Goal: Task Accomplishment & Management: Manage account settings

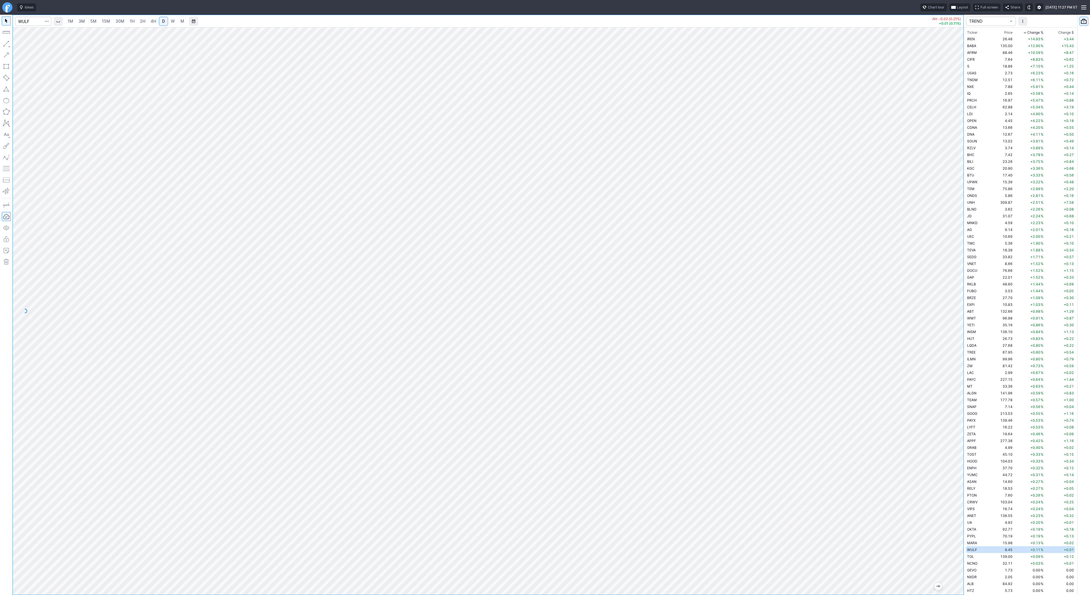
scroll to position [238, 0]
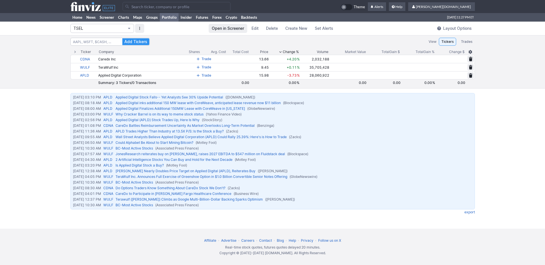
click at [128, 32] on button "TSEL" at bounding box center [102, 28] width 64 height 9
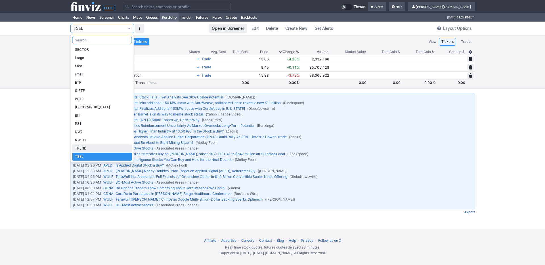
click at [101, 149] on span "TREND" at bounding box center [102, 149] width 54 height 6
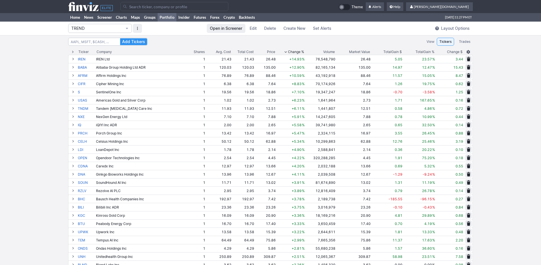
click at [425, 50] on div "Total Gain %" at bounding box center [424, 52] width 19 height 6
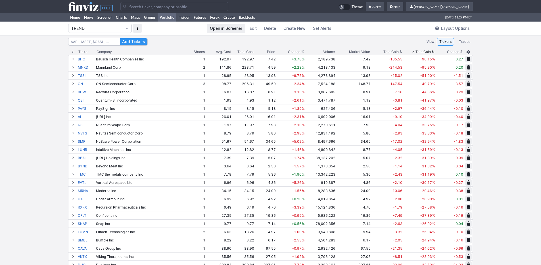
click at [425, 50] on div "Total Gain %" at bounding box center [424, 52] width 19 height 6
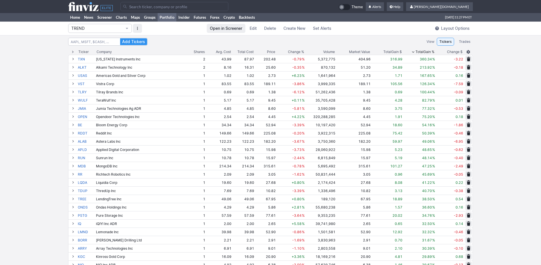
click at [394, 51] on div "Total Gain $" at bounding box center [392, 52] width 18 height 6
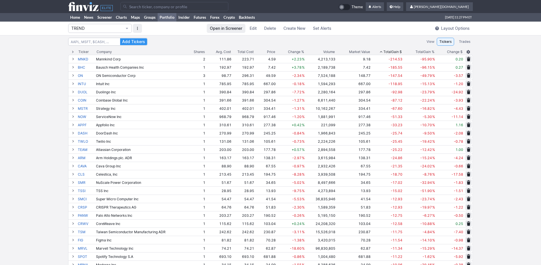
click at [394, 51] on div "Total Gain $" at bounding box center [392, 52] width 18 height 6
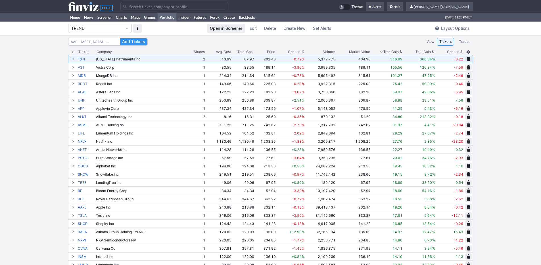
click at [205, 58] on td "2" at bounding box center [195, 59] width 20 height 8
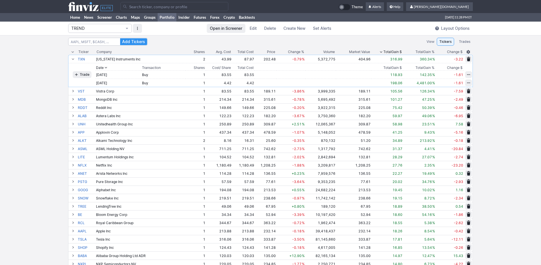
click at [467, 82] on span "button" at bounding box center [467, 83] width 3 height 5
click at [461, 100] on span "Delete" at bounding box center [462, 101] width 10 height 6
click at [451, 83] on span "Delete" at bounding box center [448, 83] width 10 height 6
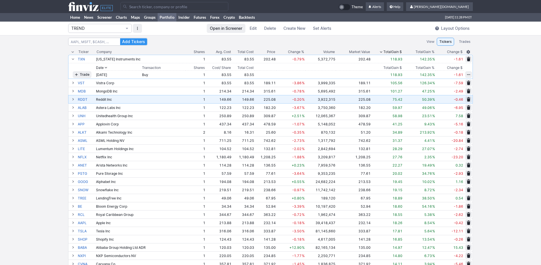
scroll to position [53, 0]
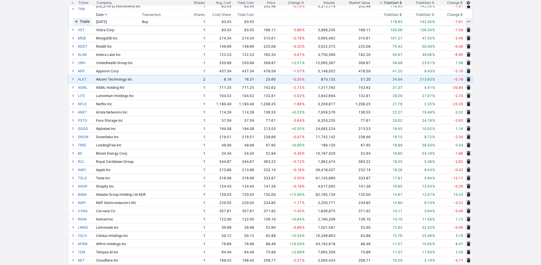
click at [202, 79] on td "2" at bounding box center [195, 79] width 20 height 8
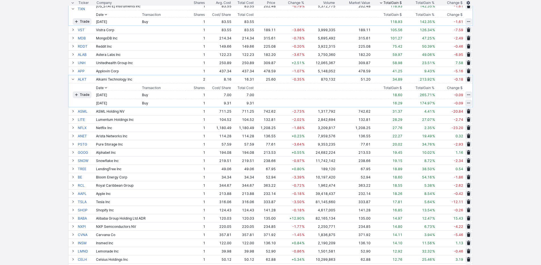
click at [470, 102] on button "button" at bounding box center [468, 103] width 7 height 7
click at [462, 119] on span "Delete" at bounding box center [462, 122] width 10 height 6
click at [445, 103] on span "Delete" at bounding box center [448, 103] width 10 height 6
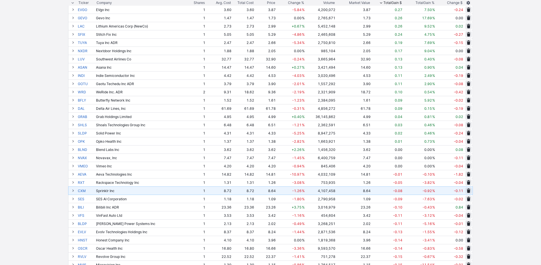
scroll to position [1087, 0]
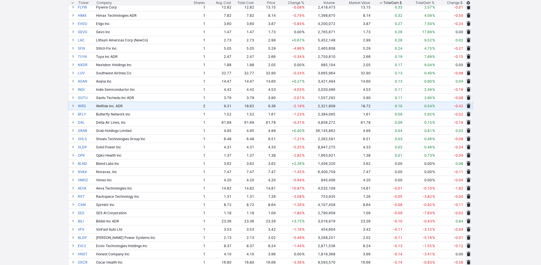
click at [203, 104] on td "2" at bounding box center [195, 106] width 20 height 8
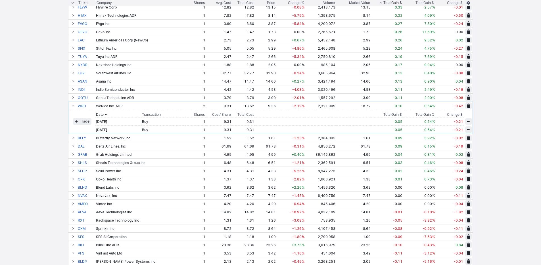
click at [471, 130] on button "button" at bounding box center [468, 129] width 7 height 7
click at [463, 148] on span "Delete" at bounding box center [462, 148] width 10 height 6
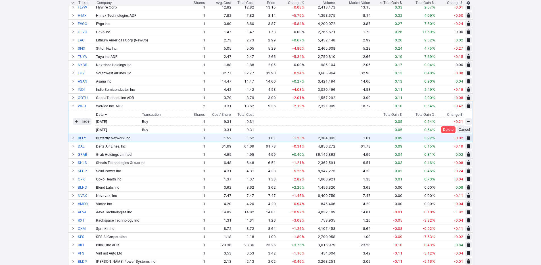
drag, startPoint x: 446, startPoint y: 128, endPoint x: 435, endPoint y: 127, distance: 10.5
click at [445, 129] on span "Delete" at bounding box center [448, 130] width 10 height 6
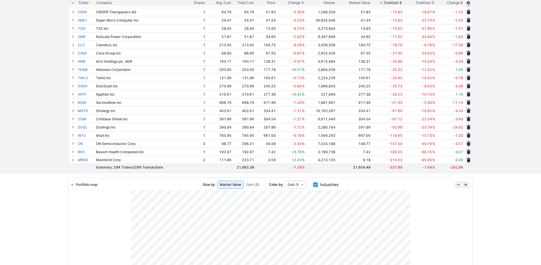
scroll to position [2326, 0]
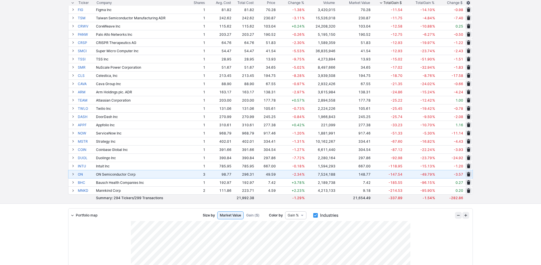
click at [419, 175] on td "-49.79 %" at bounding box center [419, 174] width 33 height 8
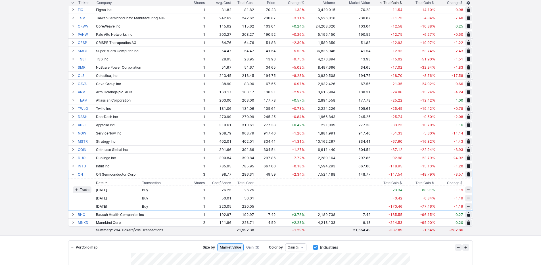
click at [468, 206] on span "button" at bounding box center [467, 206] width 3 height 5
click at [462, 224] on span "Delete" at bounding box center [462, 225] width 10 height 6
click at [450, 208] on span "Delete" at bounding box center [448, 206] width 10 height 6
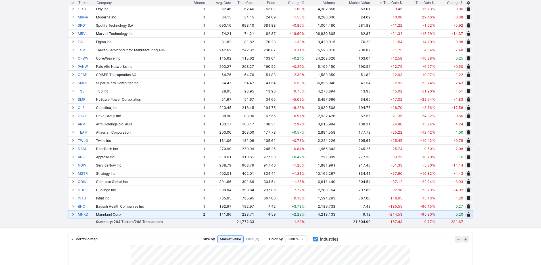
click at [177, 217] on td "Mannkind Corp" at bounding box center [140, 214] width 90 height 8
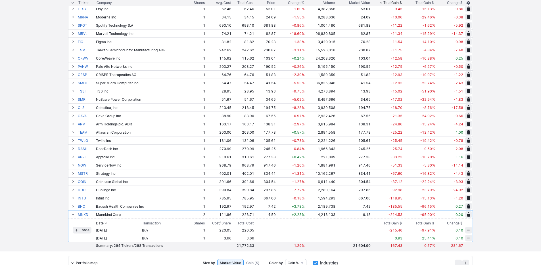
click at [470, 238] on button "button" at bounding box center [468, 238] width 7 height 7
click at [462, 256] on span "Delete" at bounding box center [462, 257] width 10 height 6
click at [446, 241] on button "Delete" at bounding box center [448, 238] width 14 height 7
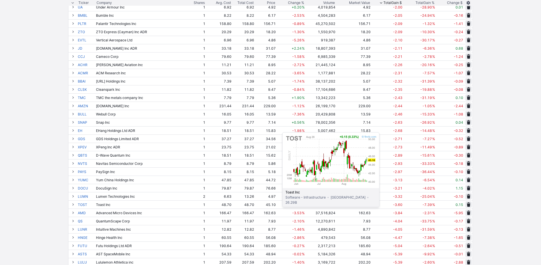
scroll to position [1952, 0]
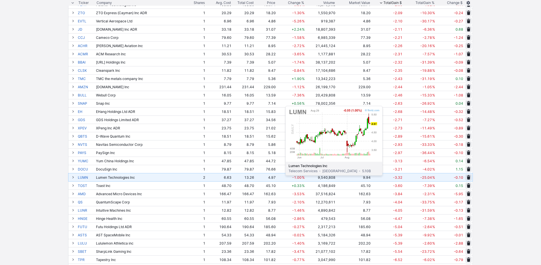
click at [271, 180] on td "4.97" at bounding box center [266, 177] width 22 height 8
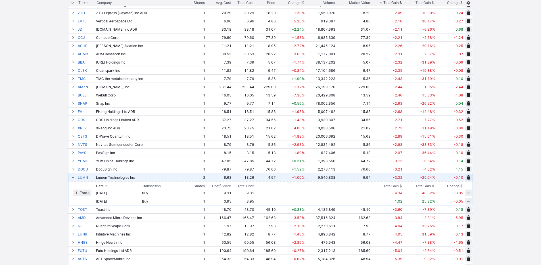
click at [470, 201] on button "button" at bounding box center [468, 201] width 7 height 7
click at [466, 218] on span "Delete" at bounding box center [462, 220] width 10 height 6
click at [450, 201] on span "Delete" at bounding box center [448, 201] width 10 height 6
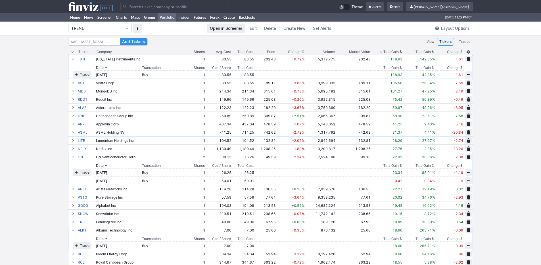
click at [464, 180] on td at bounding box center [467, 180] width 9 height 8
click at [467, 180] on span "button" at bounding box center [467, 180] width 3 height 5
click at [458, 197] on span "Delete" at bounding box center [462, 199] width 10 height 6
click at [445, 181] on span "Delete" at bounding box center [448, 181] width 10 height 6
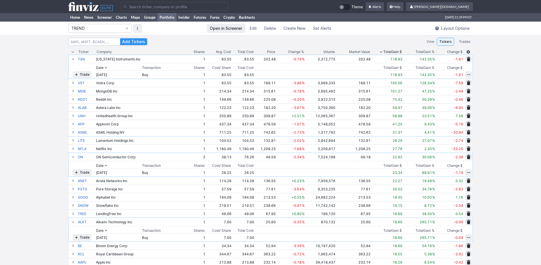
click at [233, 28] on span "Open in Screener" at bounding box center [226, 29] width 32 height 6
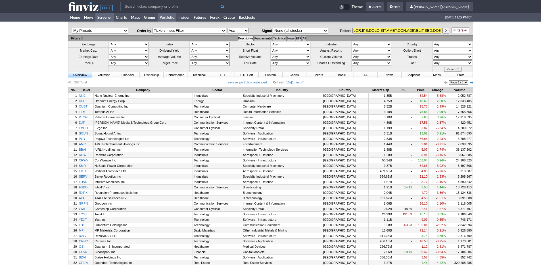
click at [167, 16] on link "Portfolio" at bounding box center [166, 17] width 19 height 9
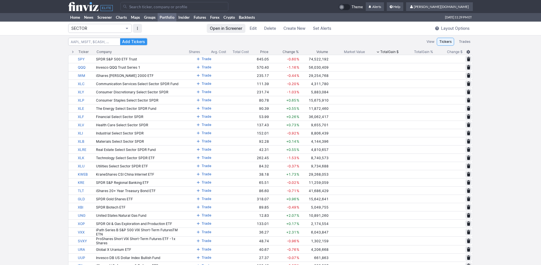
click at [100, 26] on span "SECTOR" at bounding box center [97, 29] width 52 height 6
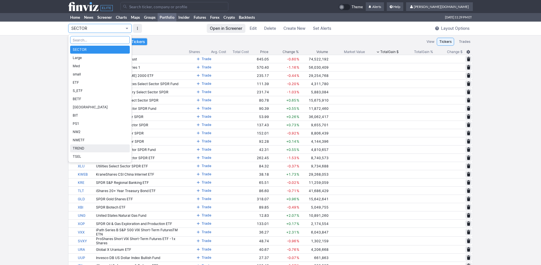
click at [103, 148] on span "TREND" at bounding box center [100, 149] width 54 height 6
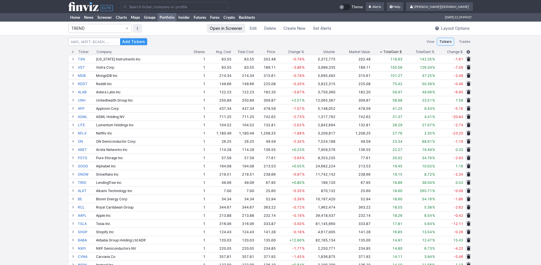
click at [294, 49] on span "Change %" at bounding box center [296, 52] width 16 height 6
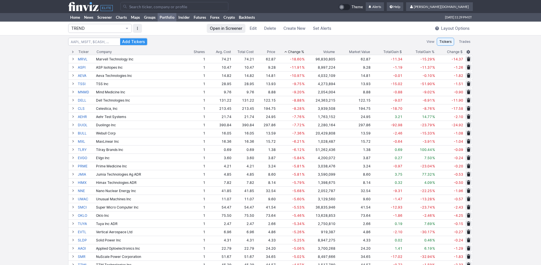
click at [418, 52] on span "Total" at bounding box center [419, 52] width 8 height 6
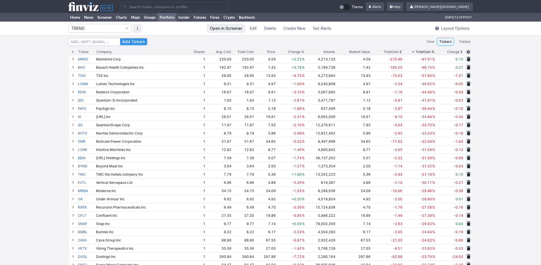
click at [418, 52] on span "Total" at bounding box center [419, 52] width 8 height 6
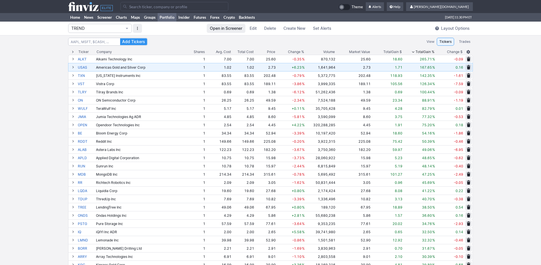
click at [233, 66] on td "1.02" at bounding box center [243, 67] width 23 height 8
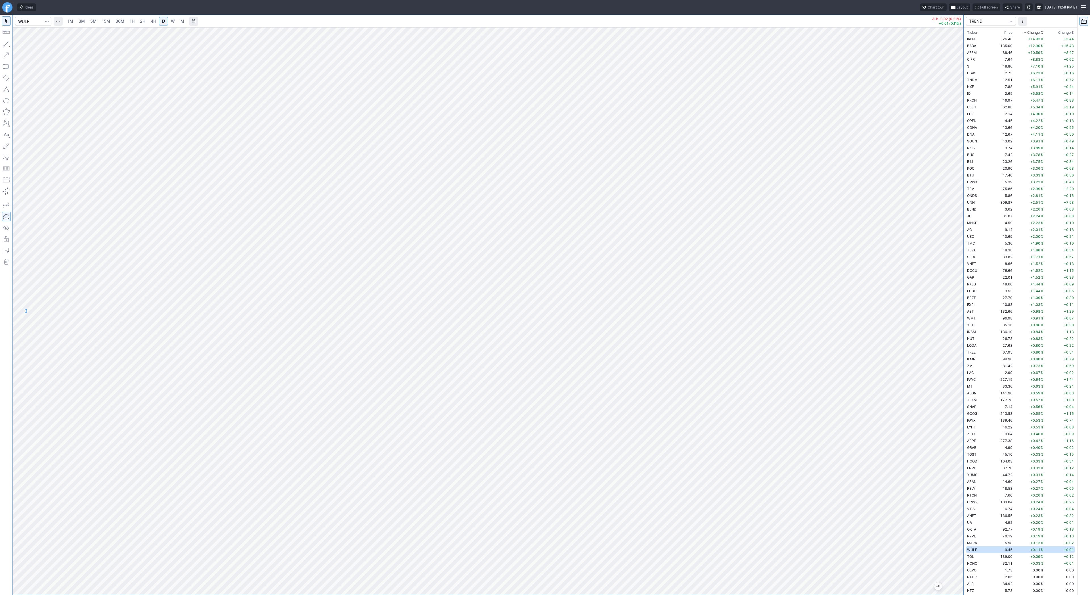
scroll to position [238, 0]
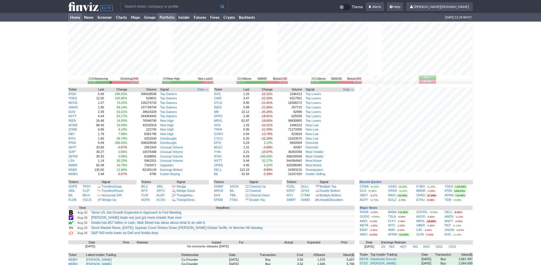
click at [175, 19] on link "Portfolio" at bounding box center [166, 17] width 19 height 9
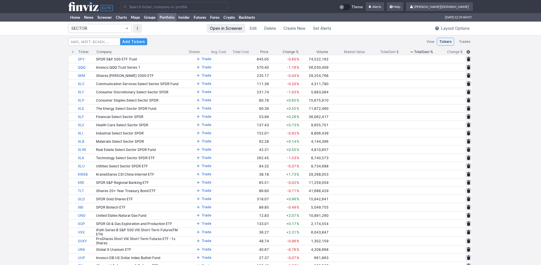
click at [121, 28] on span "SECTOR" at bounding box center [97, 29] width 52 height 6
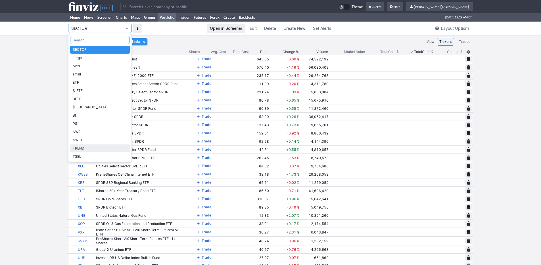
click at [98, 149] on span "TREND" at bounding box center [100, 149] width 54 height 6
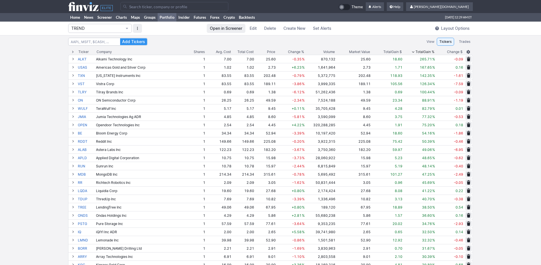
click at [416, 51] on span "Total" at bounding box center [419, 52] width 8 height 6
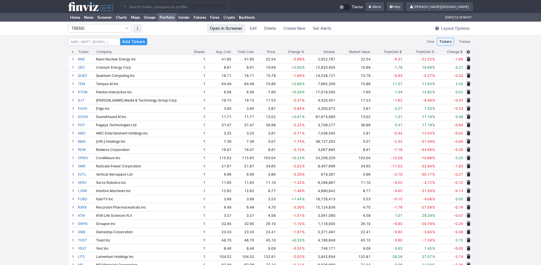
click at [416, 51] on span "Total" at bounding box center [419, 52] width 8 height 6
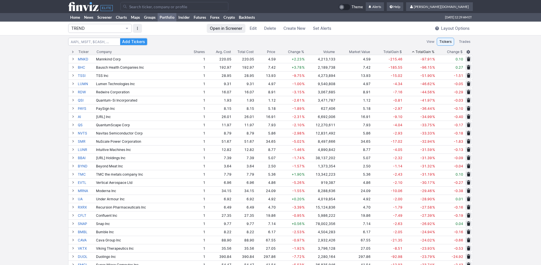
click at [416, 51] on span "Total" at bounding box center [419, 52] width 8 height 6
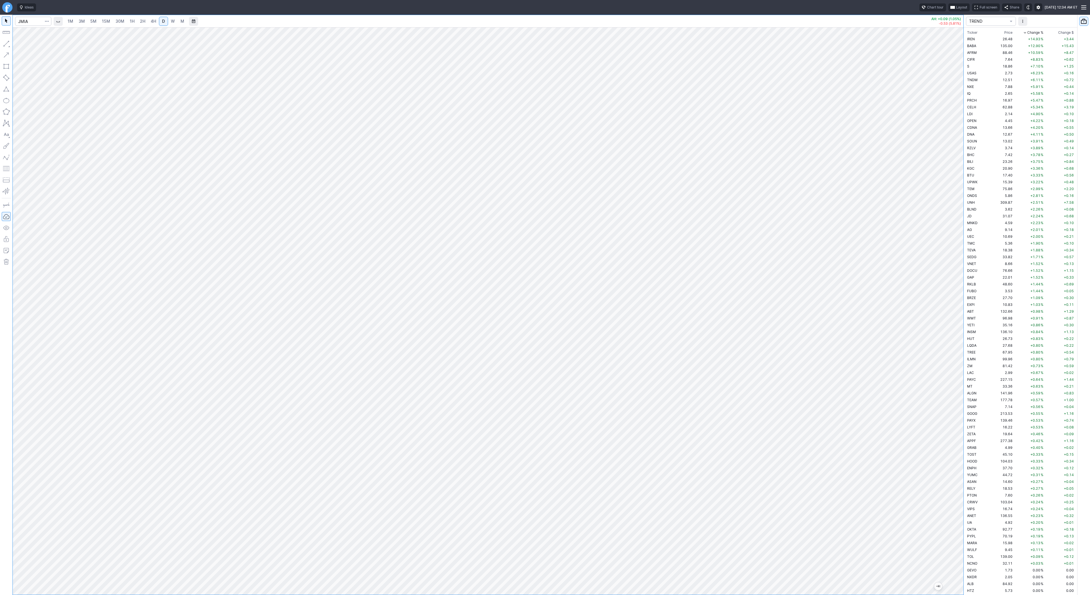
scroll to position [1445, 0]
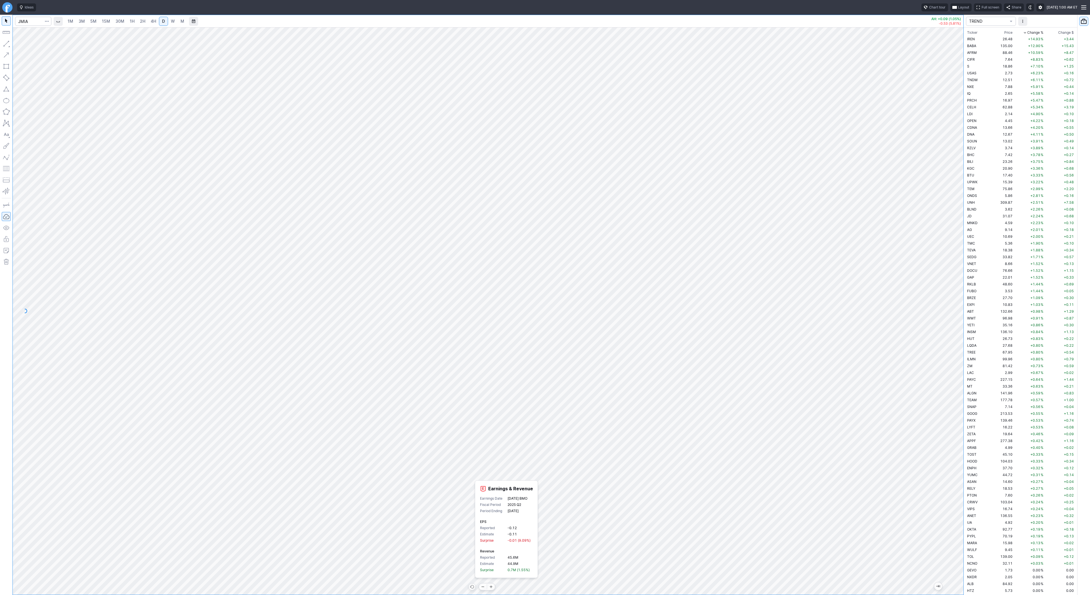
scroll to position [1445, 0]
